Goal: Task Accomplishment & Management: Use online tool/utility

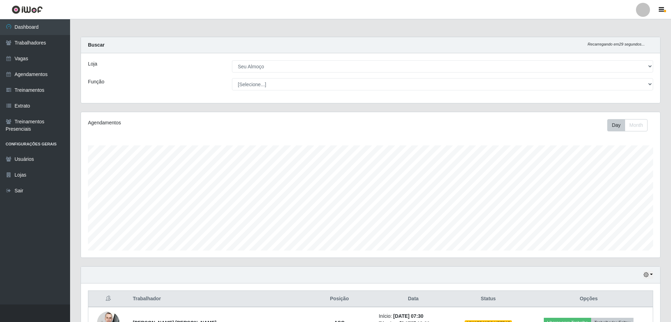
select select "431"
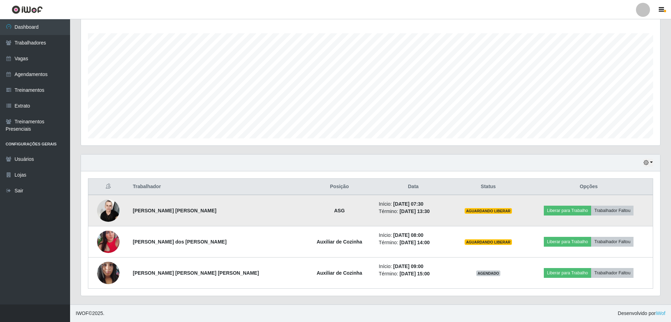
scroll to position [145, 579]
click at [109, 207] on img at bounding box center [108, 211] width 22 height 30
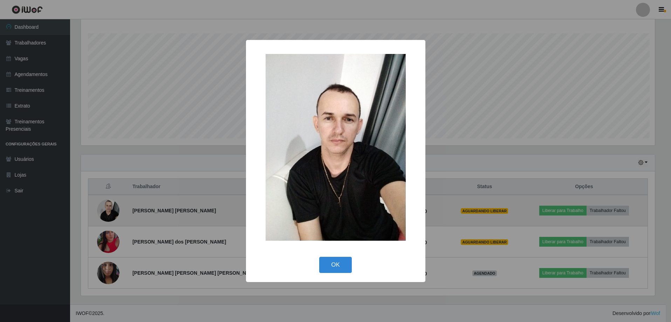
scroll to position [145, 576]
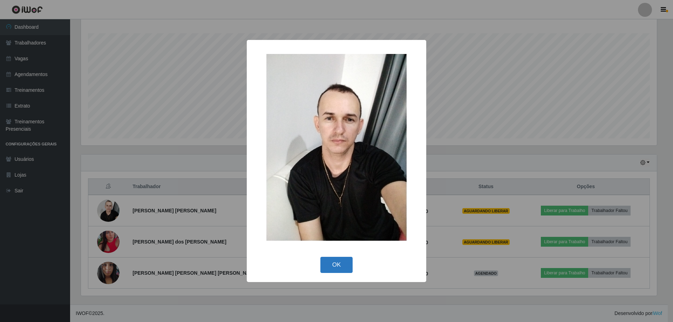
click at [341, 261] on button "OK" at bounding box center [336, 265] width 33 height 16
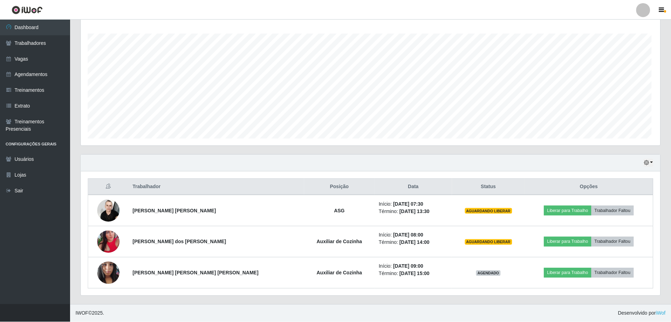
scroll to position [145, 579]
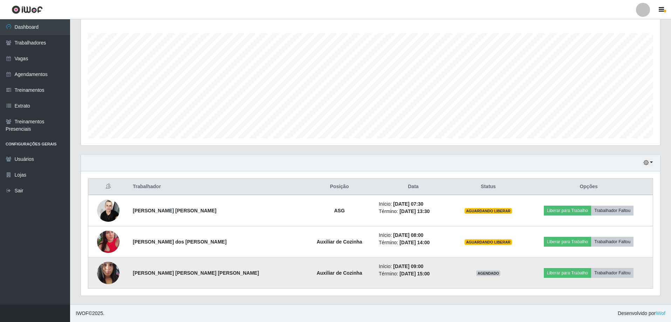
click at [110, 273] on img at bounding box center [108, 273] width 22 height 30
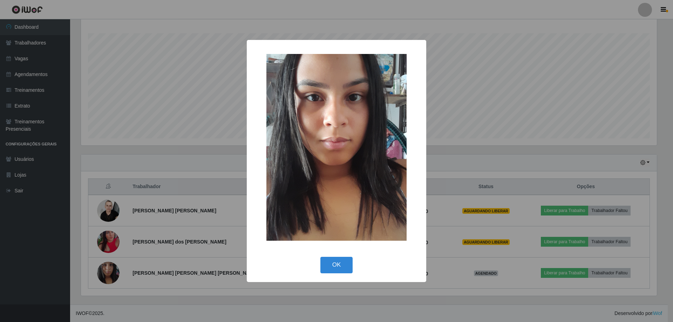
click at [206, 301] on div "× OK Cancel" at bounding box center [336, 161] width 673 height 322
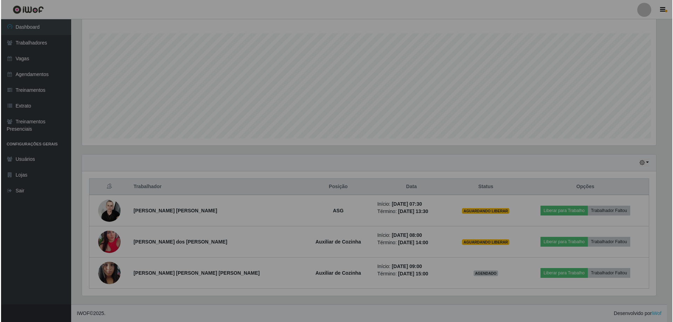
scroll to position [145, 579]
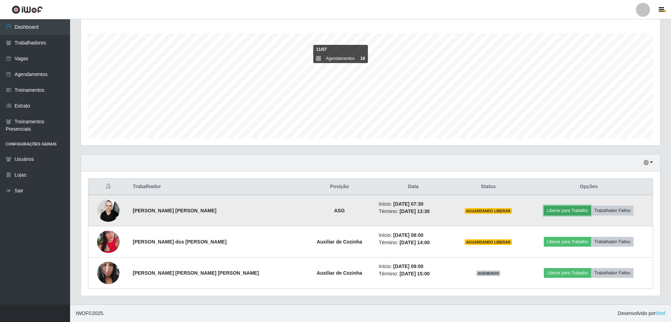
click at [545, 210] on button "Liberar para Trabalho" at bounding box center [567, 211] width 47 height 10
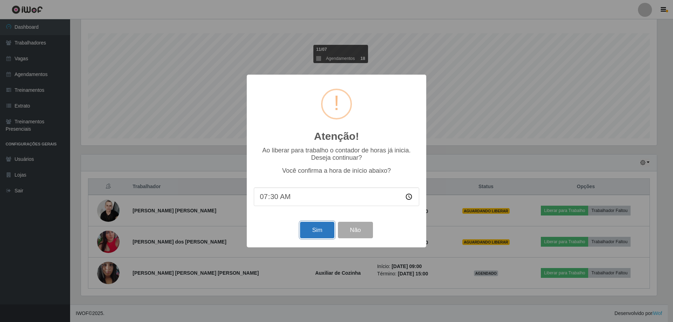
click at [312, 231] on button "Sim" at bounding box center [317, 230] width 34 height 16
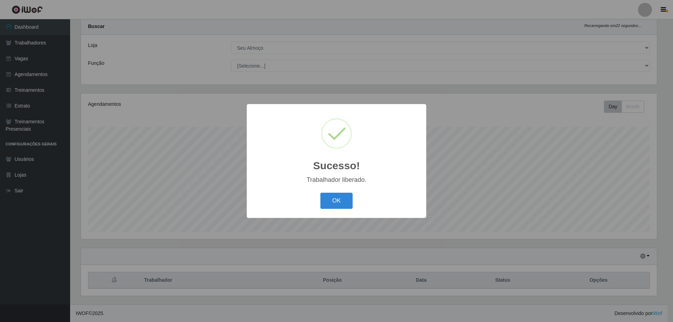
click at [547, 245] on div "Sucesso! × Trabalhador liberado. OK Cancel" at bounding box center [336, 161] width 673 height 322
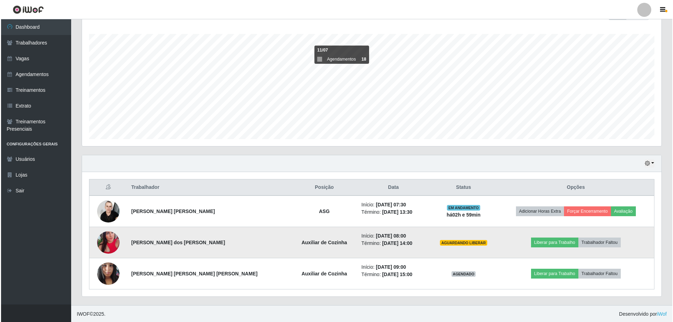
scroll to position [112, 0]
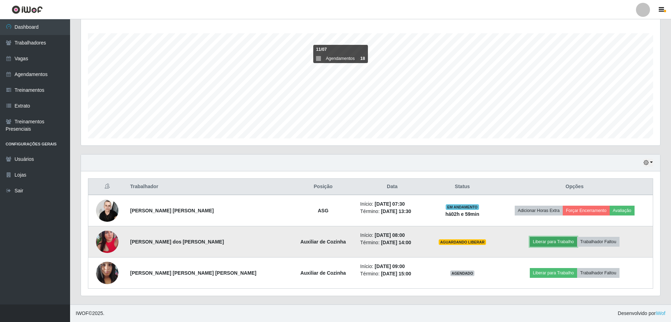
click at [547, 243] on button "Liberar para Trabalho" at bounding box center [553, 242] width 47 height 10
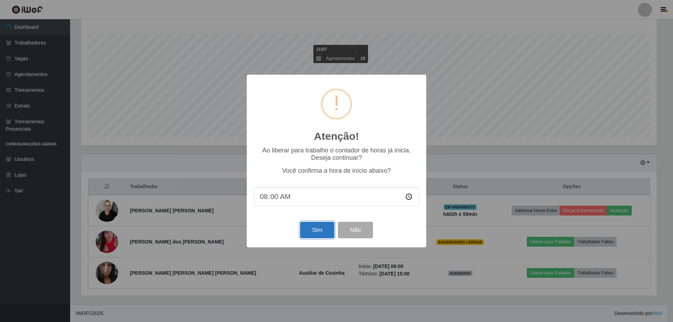
click at [303, 230] on button "Sim" at bounding box center [317, 230] width 34 height 16
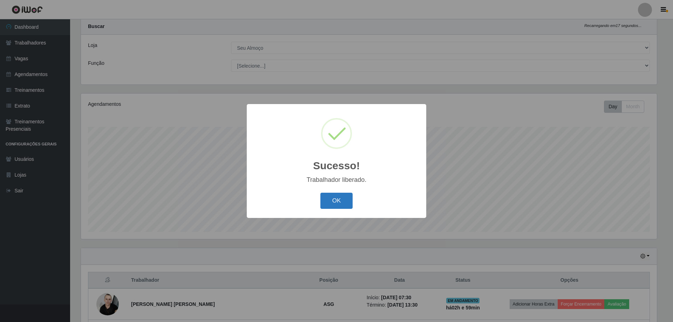
click at [344, 204] on button "OK" at bounding box center [336, 201] width 33 height 16
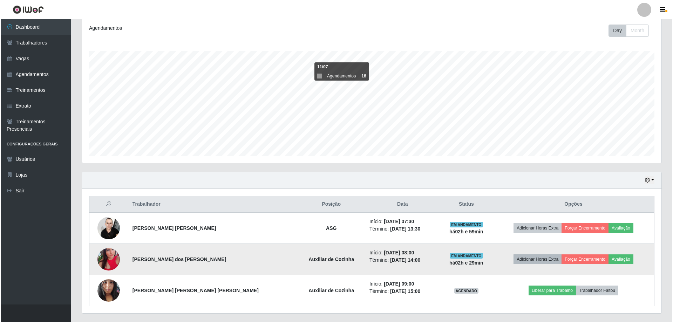
scroll to position [112, 0]
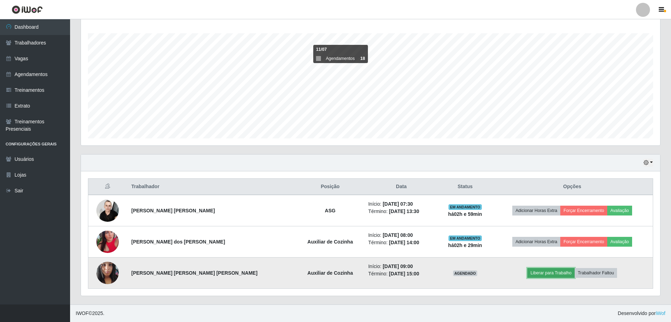
click at [538, 271] on button "Liberar para Trabalho" at bounding box center [550, 273] width 47 height 10
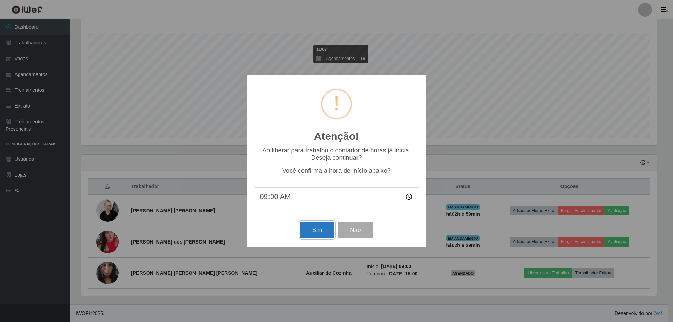
click at [322, 237] on button "Sim" at bounding box center [317, 230] width 34 height 16
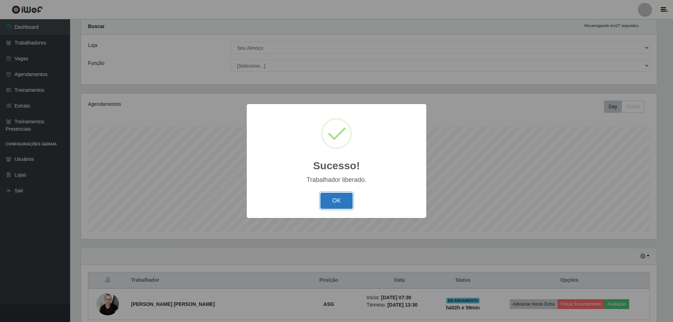
click at [343, 203] on button "OK" at bounding box center [336, 201] width 33 height 16
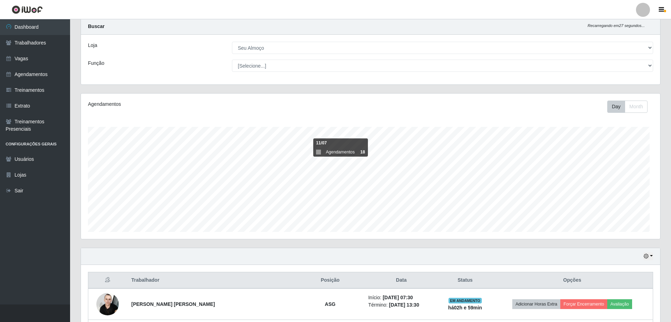
scroll to position [145, 579]
